Goal: Find contact information: Find contact information

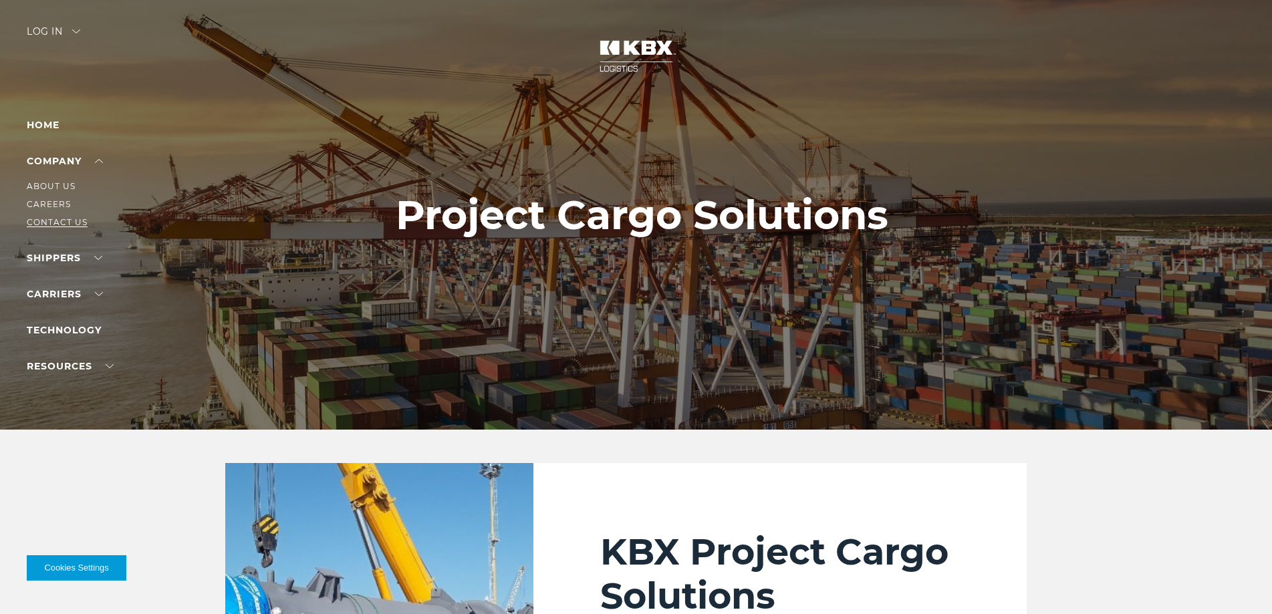
click at [61, 223] on link "Contact Us" at bounding box center [57, 222] width 61 height 10
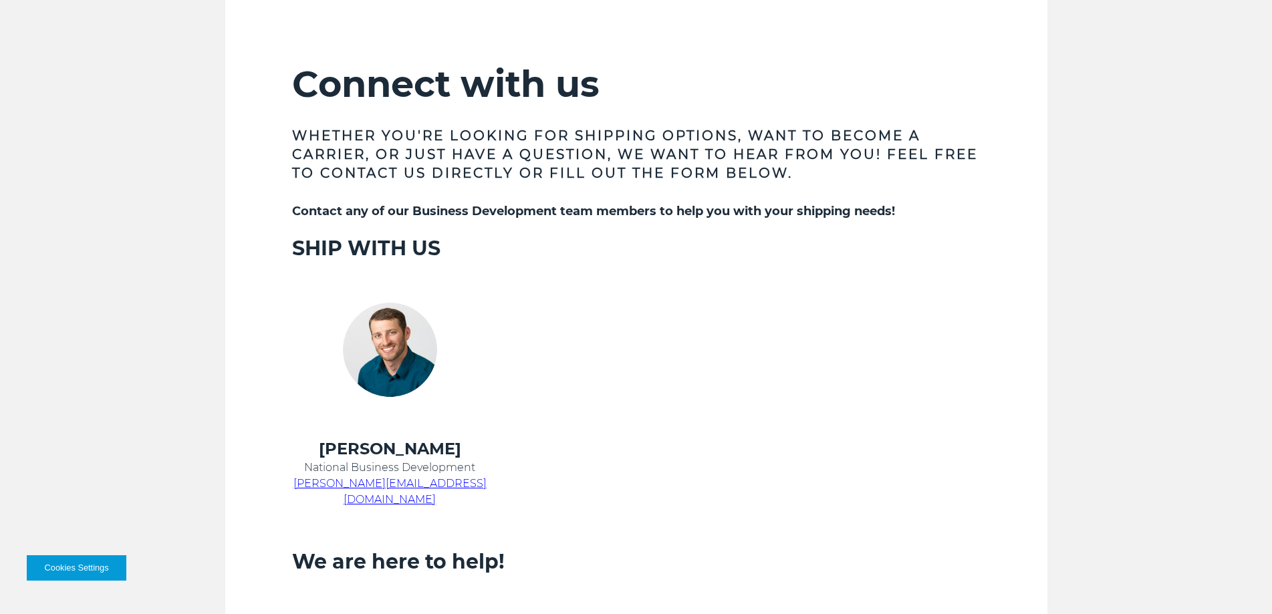
scroll to position [602, 0]
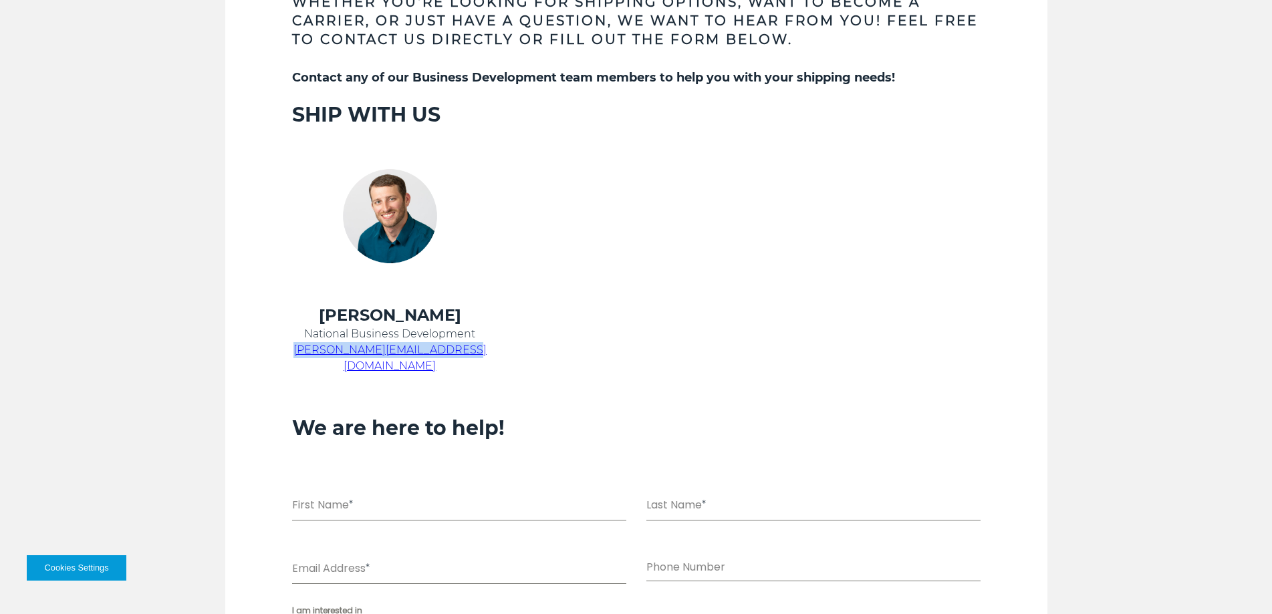
drag, startPoint x: 471, startPoint y: 350, endPoint x: 310, endPoint y: 352, distance: 161.8
click at [310, 352] on p "chris.kein@kbxlogistics.com" at bounding box center [390, 358] width 196 height 32
copy span "chris.kein@kbxlogistics.com"
